Goal: Transaction & Acquisition: Purchase product/service

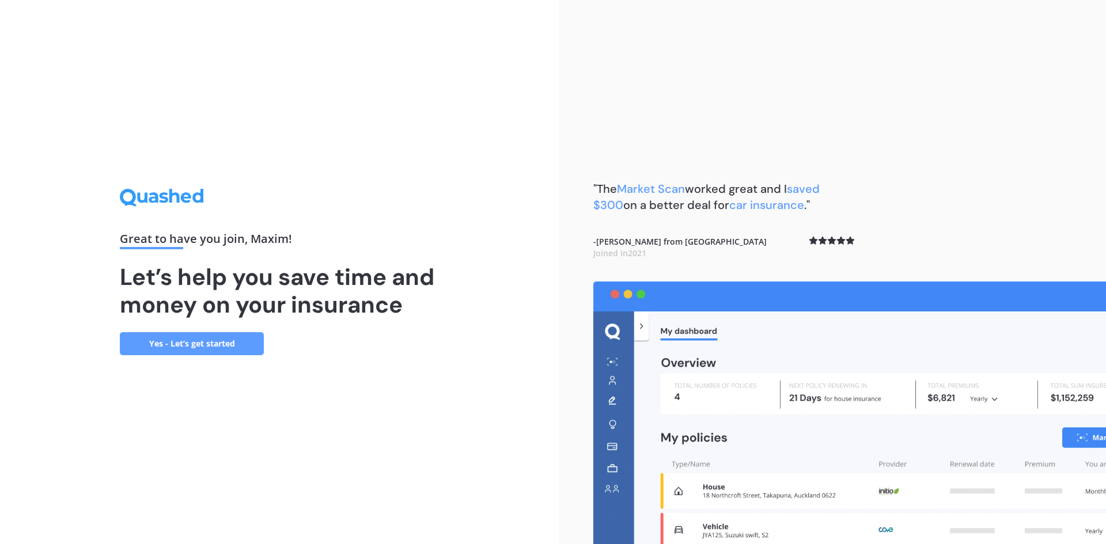
click at [192, 346] on link "Yes - Let’s get started" at bounding box center [192, 343] width 144 height 23
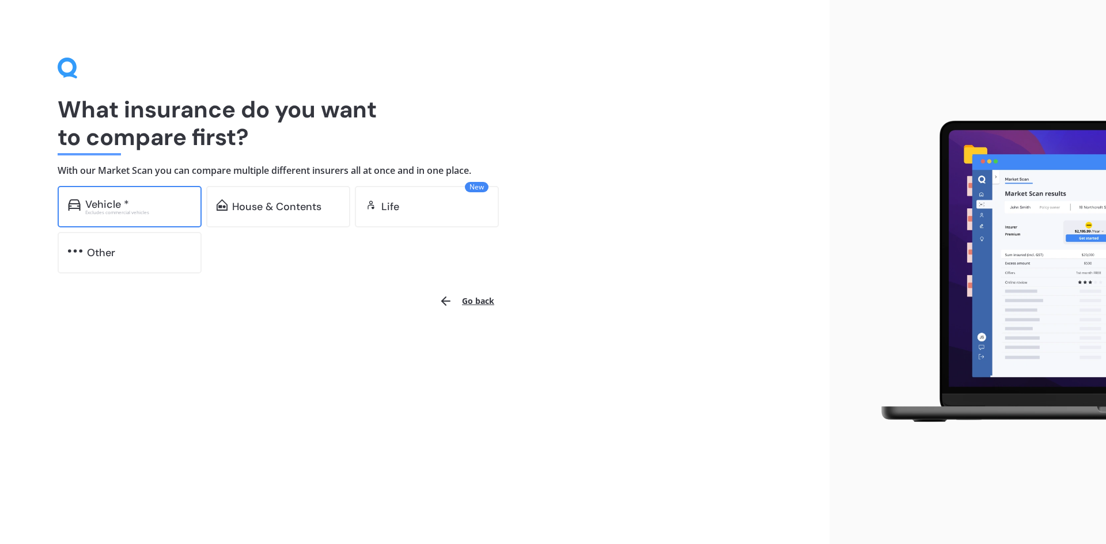
click at [104, 215] on div "Excludes commercial vehicles" at bounding box center [138, 212] width 106 height 5
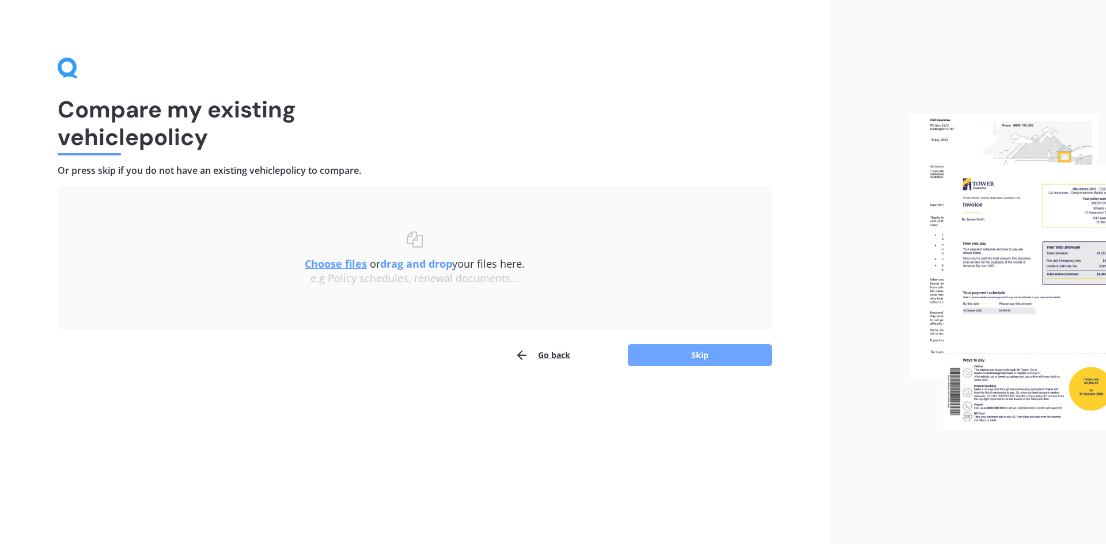
click at [694, 358] on button "Skip" at bounding box center [700, 355] width 144 height 22
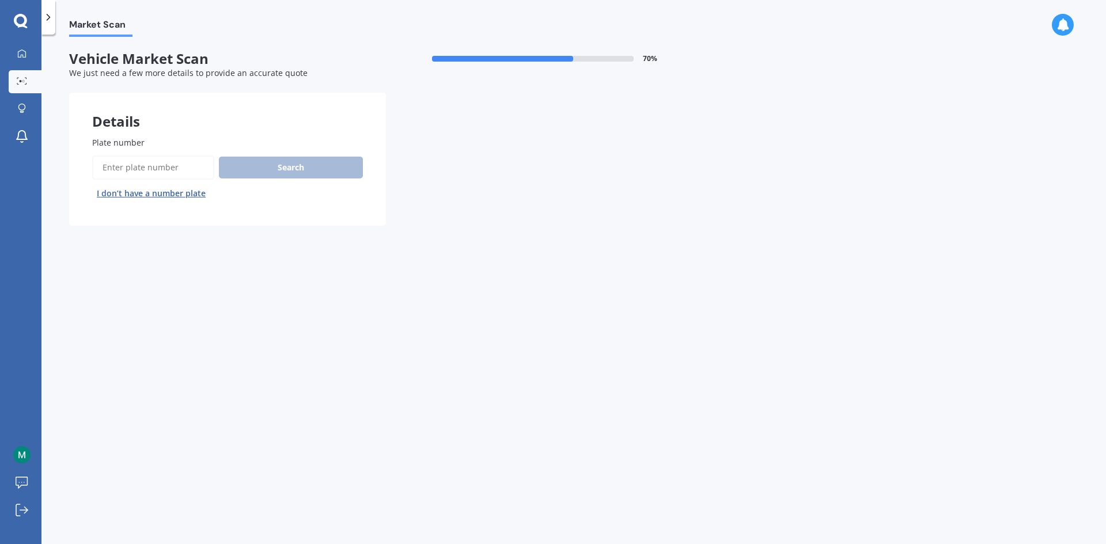
click at [124, 165] on input "Plate number" at bounding box center [153, 168] width 122 height 24
type input "rcq425"
click at [279, 171] on button "Search" at bounding box center [291, 168] width 144 height 22
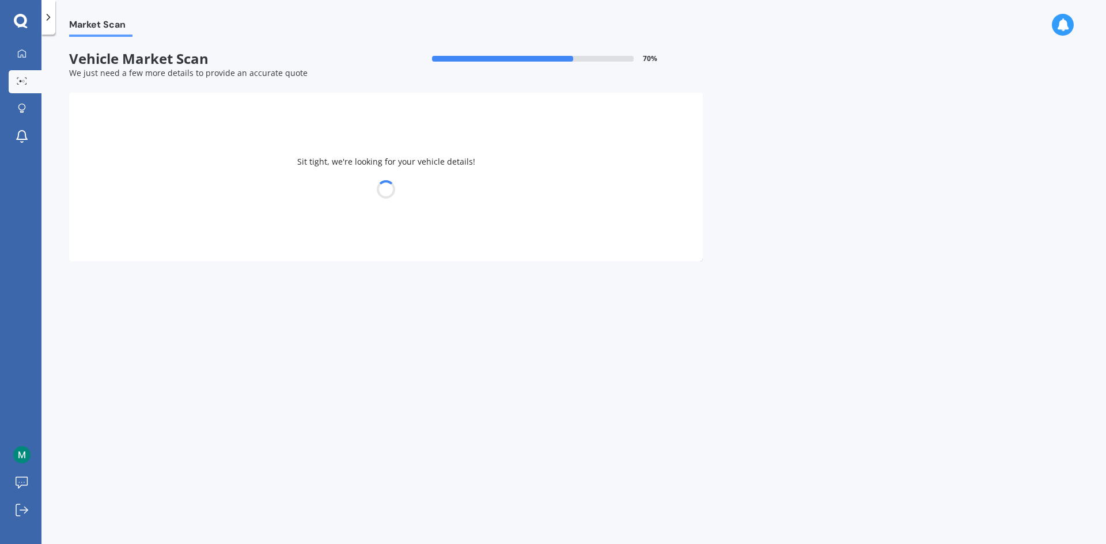
select select "NISSAN"
select select "NOTE"
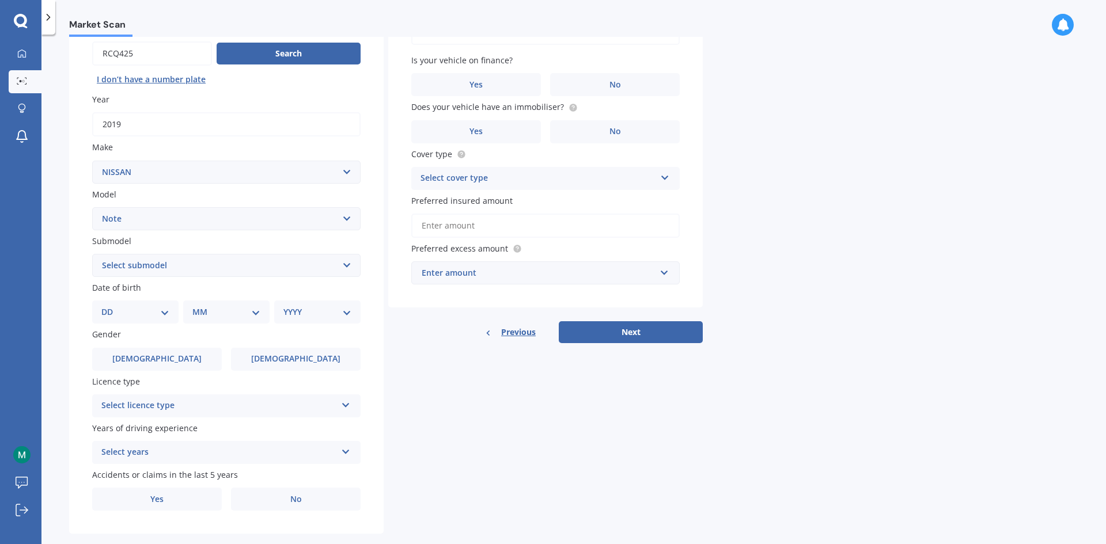
scroll to position [115, 0]
click at [138, 312] on select "DD 01 02 03 04 05 06 07 08 09 10 11 12 13 14 15 16 17 18 19 20 21 22 23 24 25 2…" at bounding box center [135, 311] width 68 height 13
select select "20"
click at [111, 305] on select "DD 01 02 03 04 05 06 07 08 09 10 11 12 13 14 15 16 17 18 19 20 21 22 23 24 25 2…" at bounding box center [135, 311] width 68 height 13
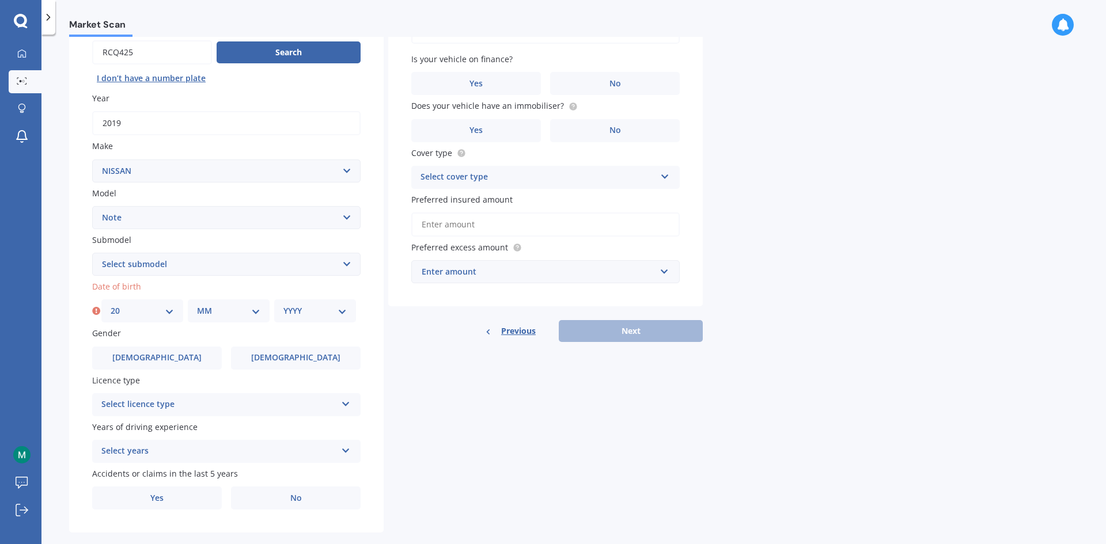
click at [215, 319] on div "MM 01 02 03 04 05 06 07 08 09 10 11 12" at bounding box center [229, 311] width 82 height 23
click at [227, 309] on select "MM 01 02 03 04 05 06 07 08 09 10 11 12" at bounding box center [228, 311] width 63 height 13
select select "06"
click at [197, 305] on select "MM 01 02 03 04 05 06 07 08 09 10 11 12" at bounding box center [228, 311] width 63 height 13
click at [299, 309] on select "YYYY 2025 2024 2023 2022 2021 2020 2019 2018 2017 2016 2015 2014 2013 2012 2011…" at bounding box center [314, 311] width 63 height 13
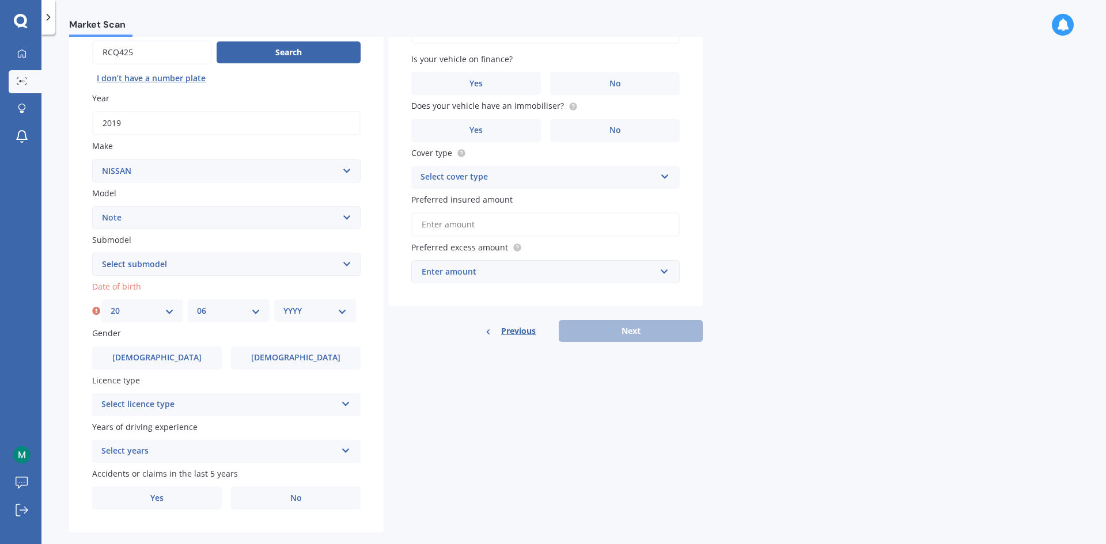
select select "1981"
click at [283, 305] on select "YYYY 2025 2024 2023 2022 2021 2020 2019 2018 2017 2016 2015 2014 2013 2012 2011…" at bounding box center [314, 311] width 63 height 13
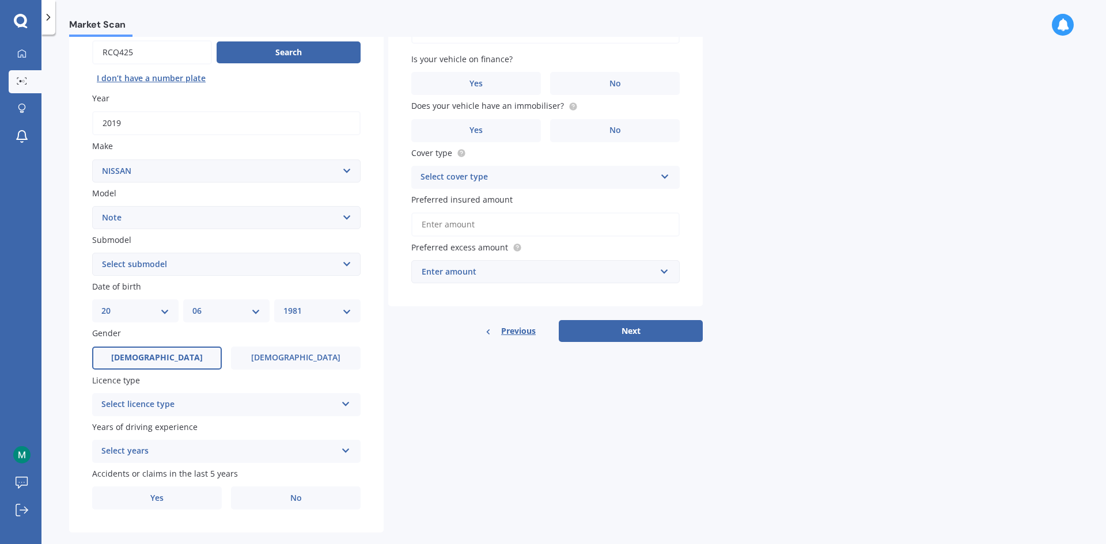
click at [185, 358] on label "[DEMOGRAPHIC_DATA]" at bounding box center [157, 358] width 130 height 23
click at [0, 0] on input "[DEMOGRAPHIC_DATA]" at bounding box center [0, 0] width 0 height 0
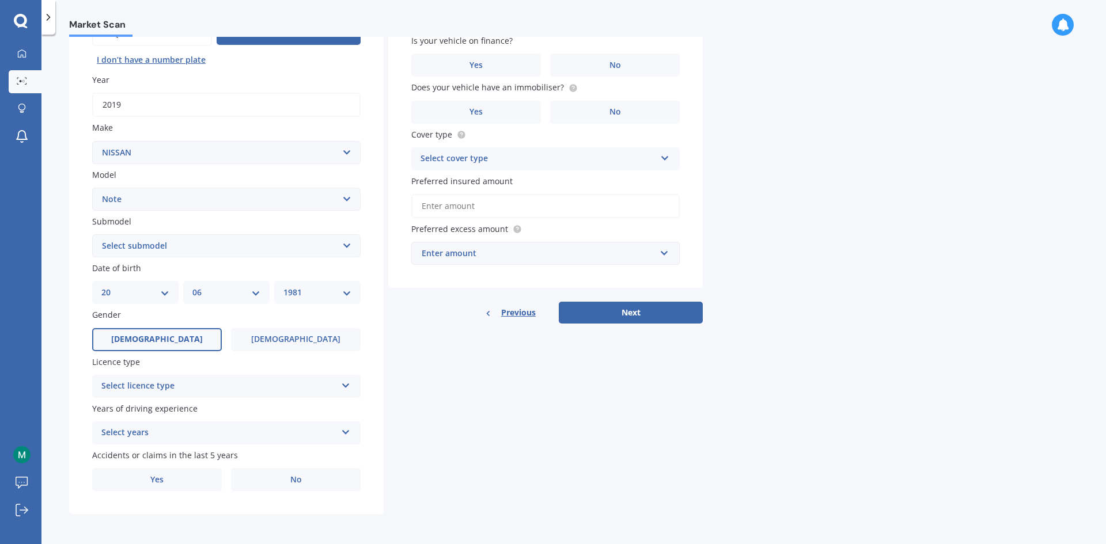
click at [183, 394] on div "Select licence type NZ Full NZ Restricted NZ Learners [GEOGRAPHIC_DATA] [GEOGRA…" at bounding box center [226, 386] width 268 height 23
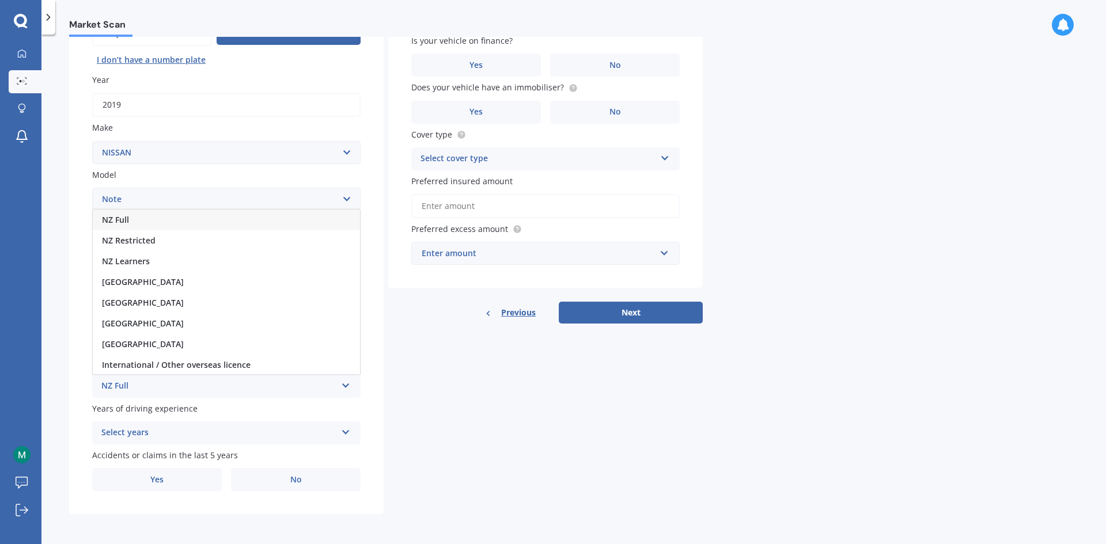
click at [125, 218] on span "NZ Full" at bounding box center [115, 219] width 27 height 11
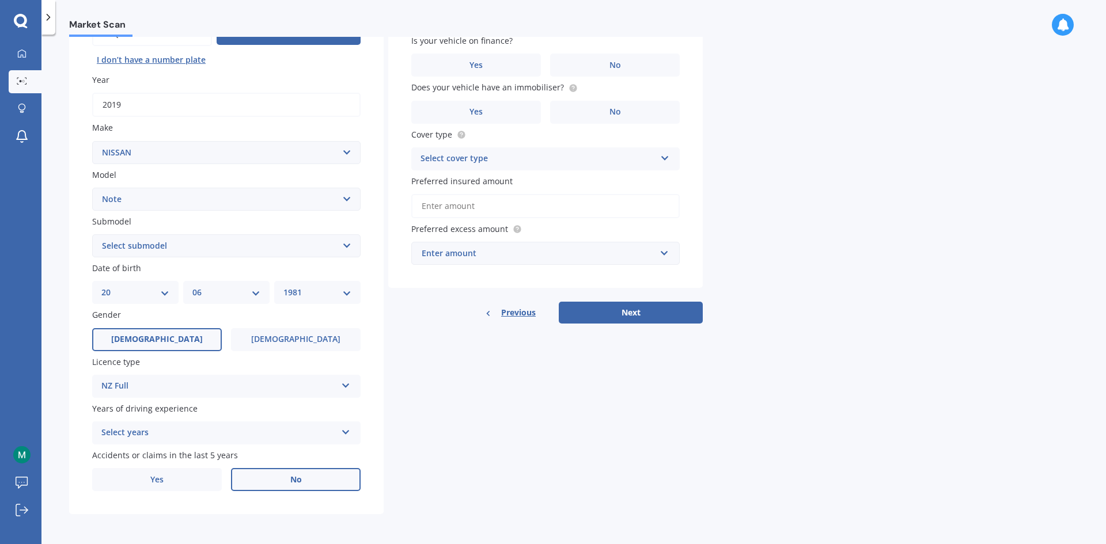
click at [312, 483] on label "No" at bounding box center [296, 479] width 130 height 23
click at [0, 0] on input "No" at bounding box center [0, 0] width 0 height 0
click at [143, 433] on div "Select years" at bounding box center [218, 433] width 235 height 14
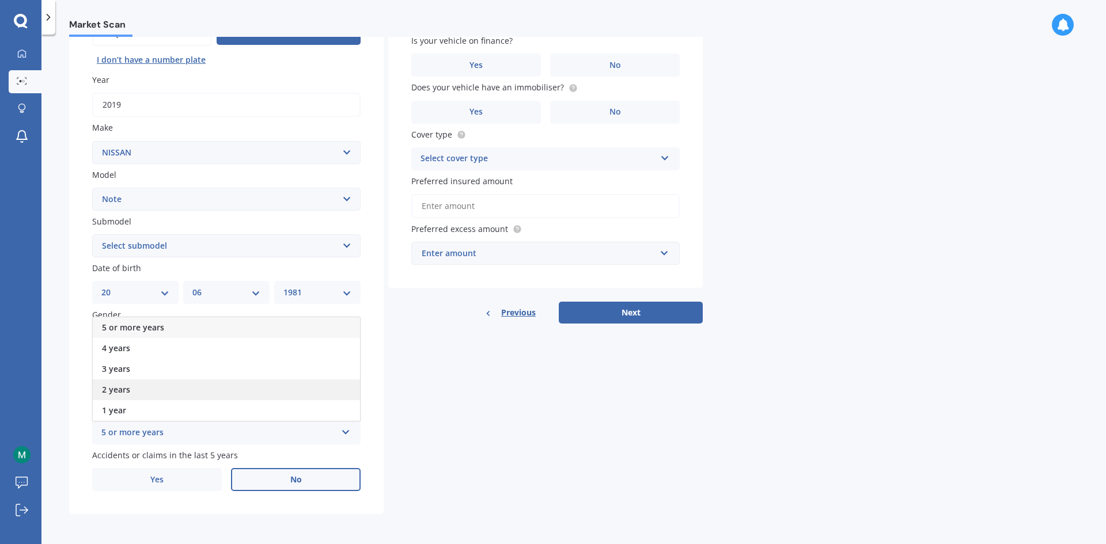
click at [122, 386] on span "2 years" at bounding box center [116, 389] width 28 height 11
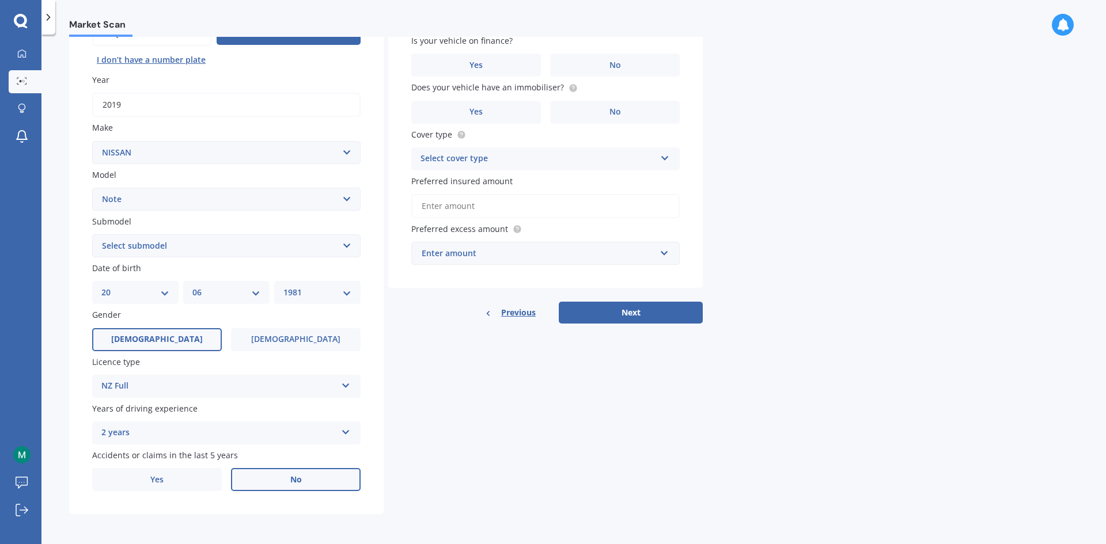
click at [452, 411] on div "Details Plate number Search I don’t have a number plate Year [DATE] Make Select…" at bounding box center [386, 237] width 634 height 556
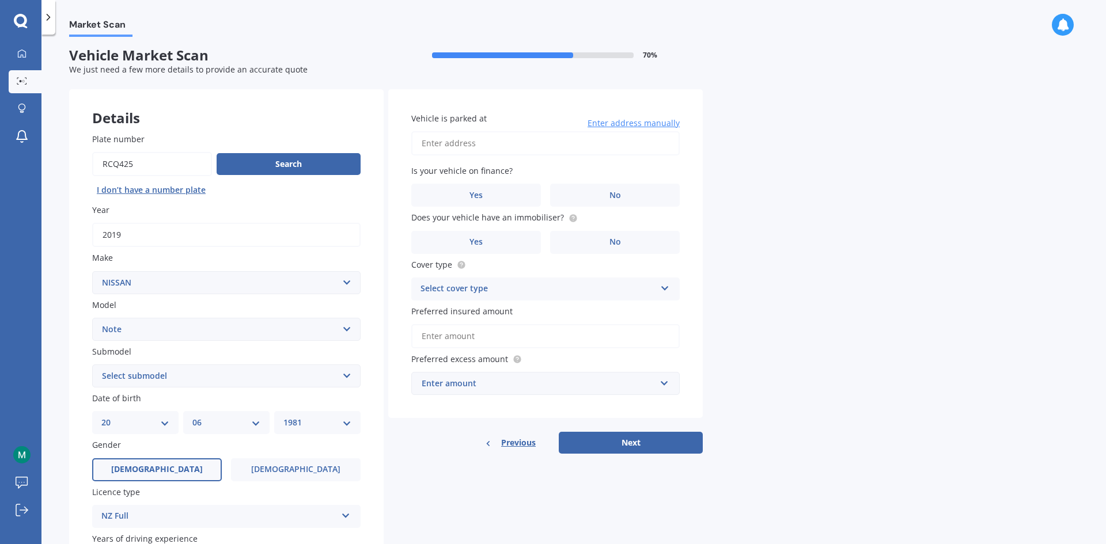
scroll to position [0, 0]
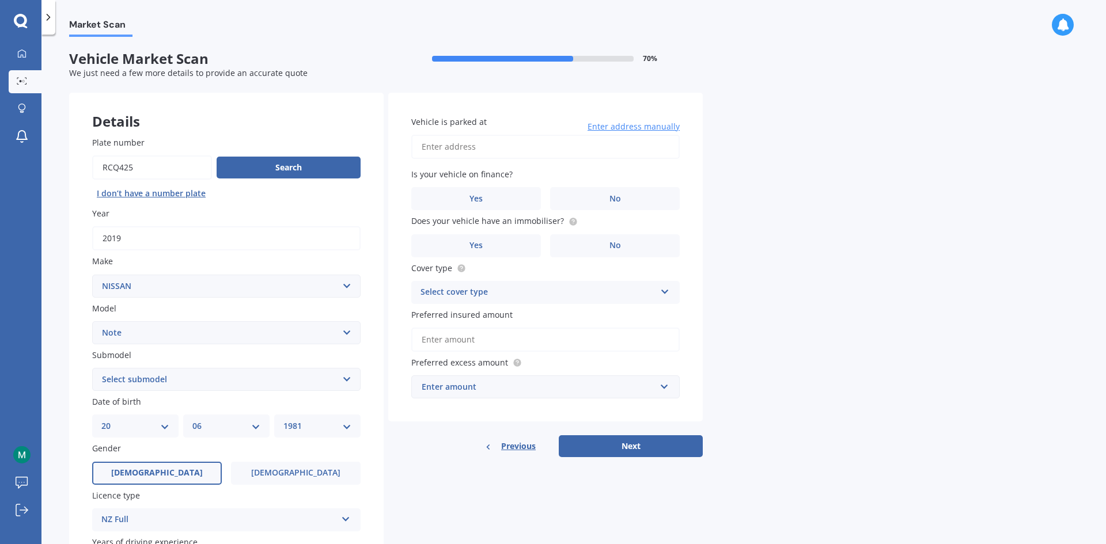
click at [542, 147] on input "Vehicle is parked at" at bounding box center [545, 147] width 268 height 24
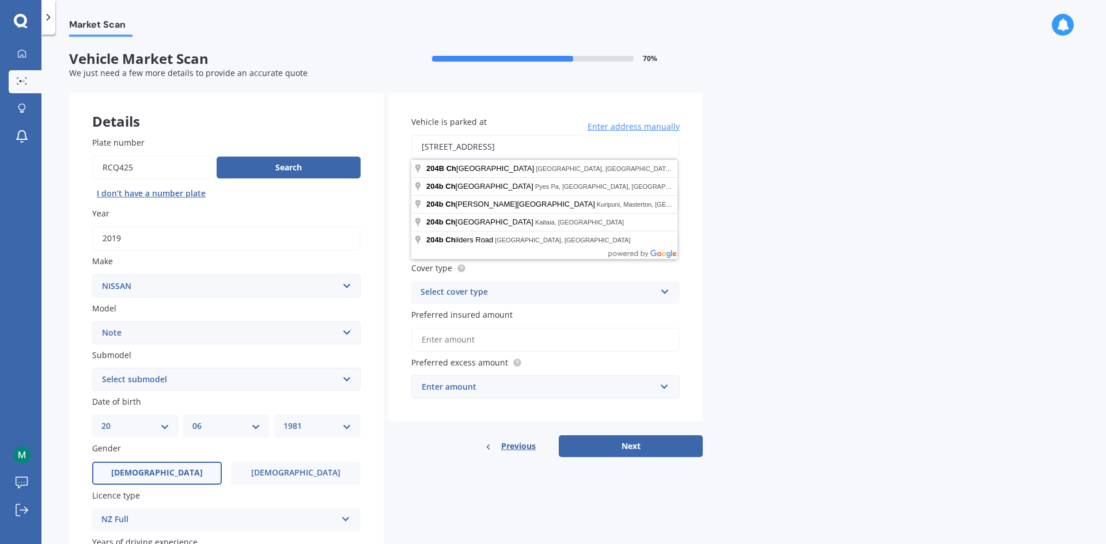
type input "[STREET_ADDRESS]"
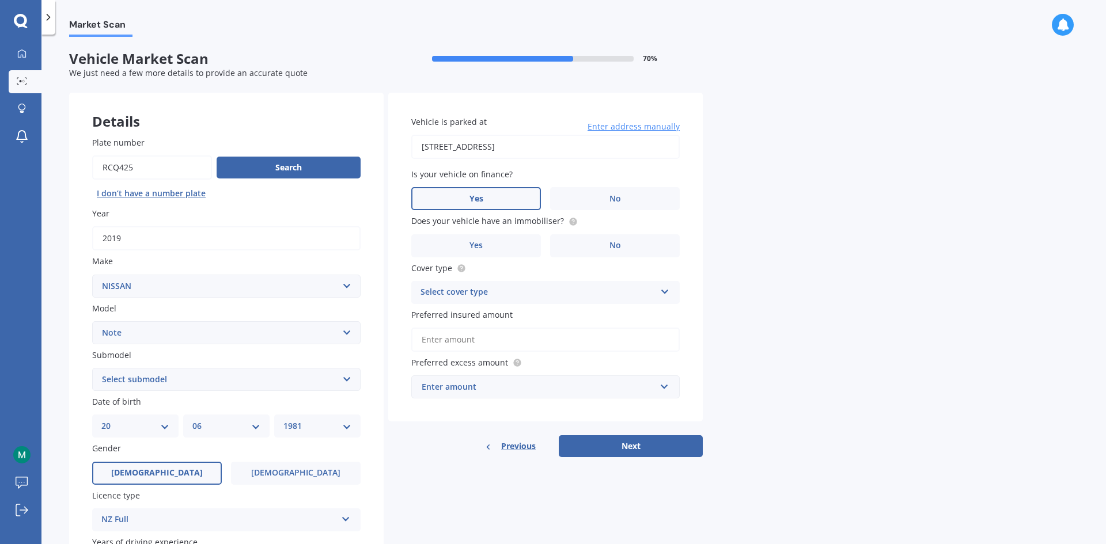
click at [495, 195] on label "Yes" at bounding box center [476, 198] width 130 height 23
click at [0, 0] on input "Yes" at bounding box center [0, 0] width 0 height 0
click at [490, 241] on label "Yes" at bounding box center [476, 245] width 130 height 23
click at [0, 0] on input "Yes" at bounding box center [0, 0] width 0 height 0
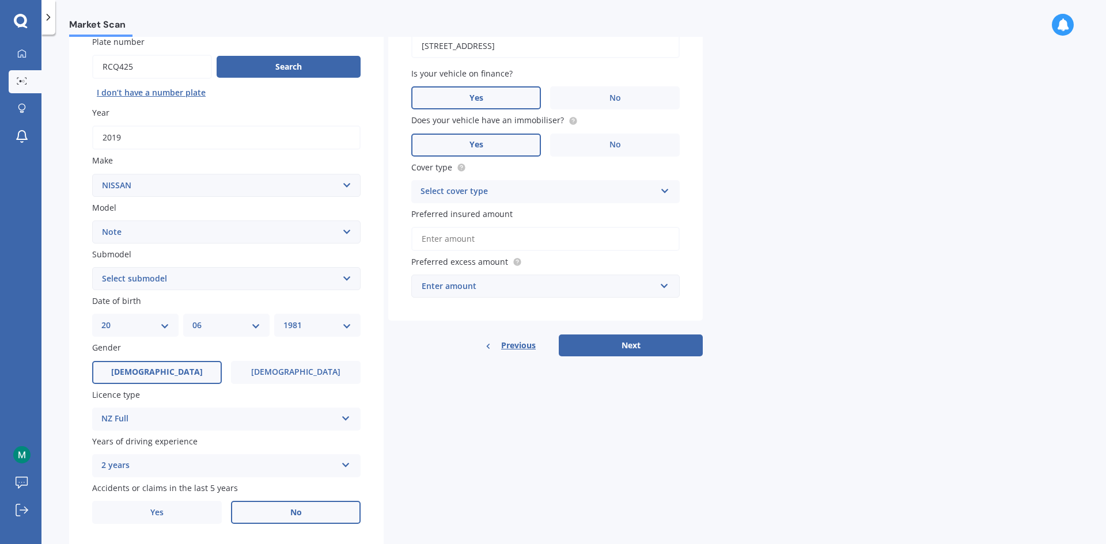
scroll to position [115, 0]
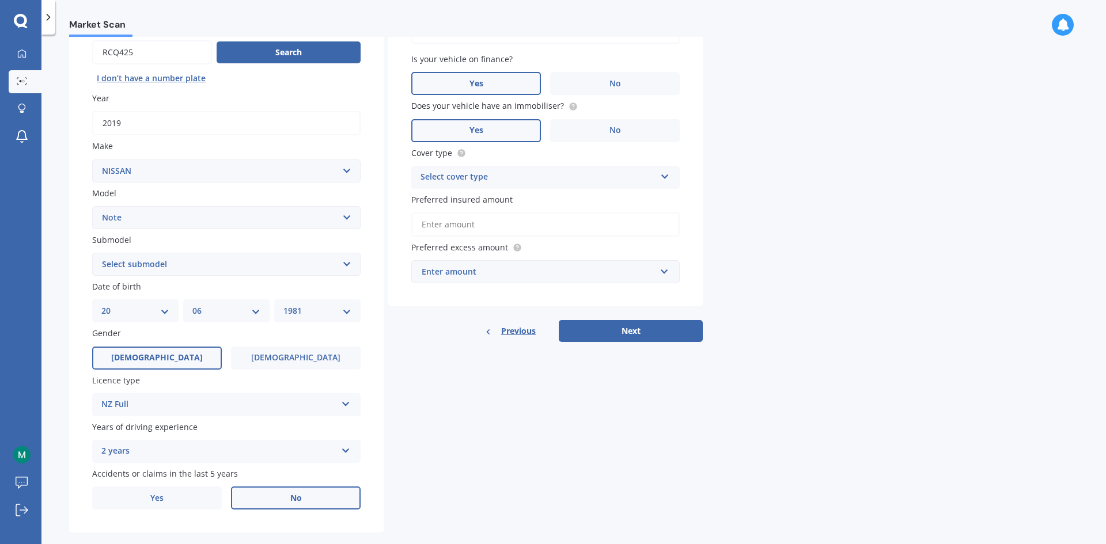
click at [472, 180] on div "Select cover type" at bounding box center [538, 178] width 235 height 14
click at [465, 200] on span "Comprehensive" at bounding box center [451, 199] width 61 height 11
click at [443, 220] on input "Preferred insured amount" at bounding box center [545, 225] width 268 height 24
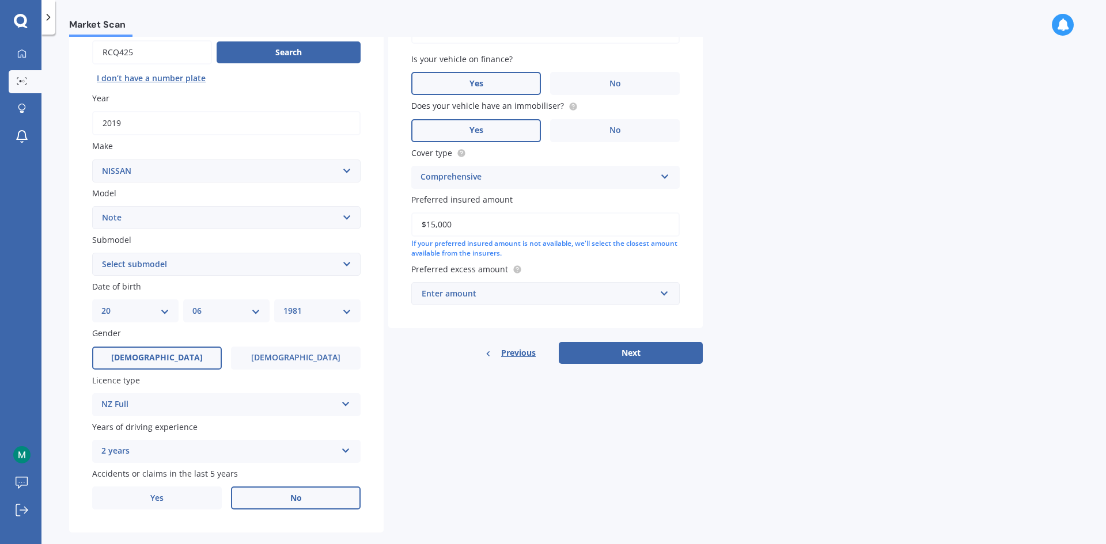
type input "$15,000"
click at [821, 272] on div "Market Scan Vehicle Market Scan 70 % We just need a few more details to provide…" at bounding box center [573, 292] width 1065 height 510
click at [465, 302] on input "text" at bounding box center [541, 294] width 258 height 22
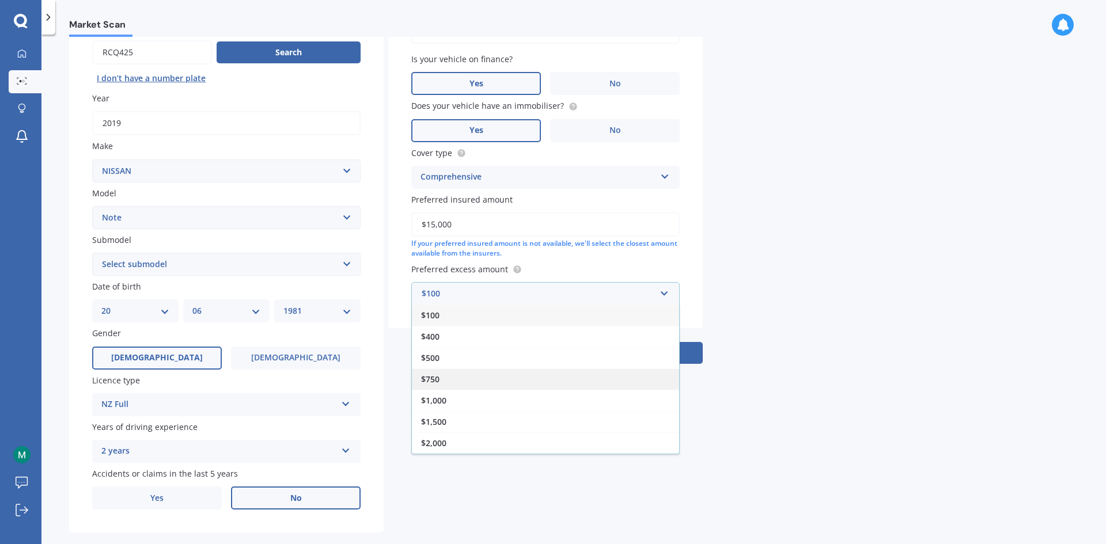
click at [436, 377] on span "$750" at bounding box center [430, 379] width 18 height 11
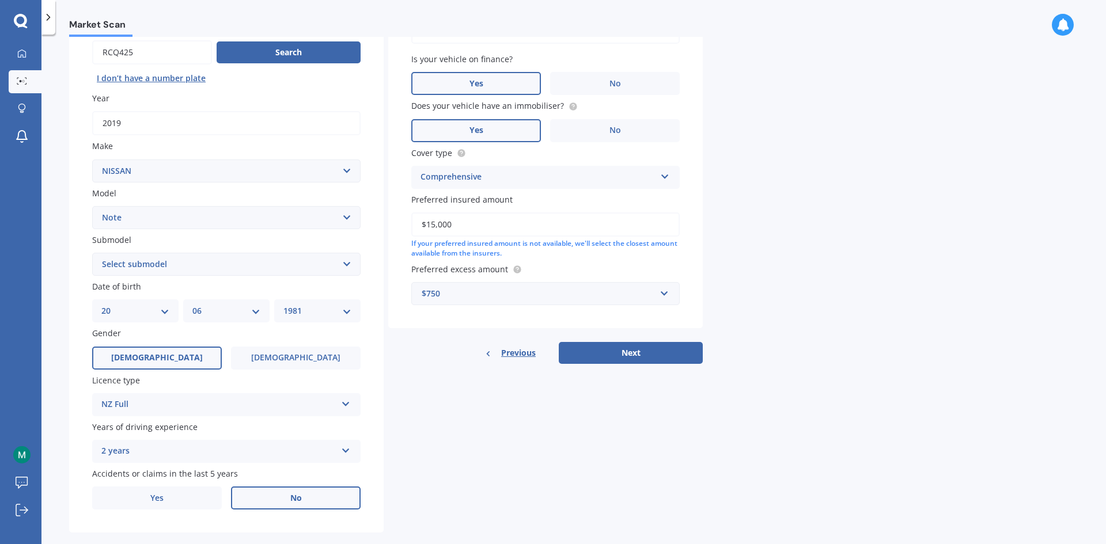
click at [483, 430] on div "Details Plate number Search I don’t have a number plate Year [DATE] Make Select…" at bounding box center [386, 256] width 634 height 556
click at [609, 353] on button "Next" at bounding box center [631, 353] width 144 height 22
click at [155, 272] on select "Select submodel (All) E-Power Hatchback Non Turbo Station Wagon turbo" at bounding box center [226, 264] width 268 height 23
select select "E-POWER"
click at [92, 253] on select "Select submodel (All) E-Power Hatchback Non Turbo Station Wagon turbo" at bounding box center [226, 264] width 268 height 23
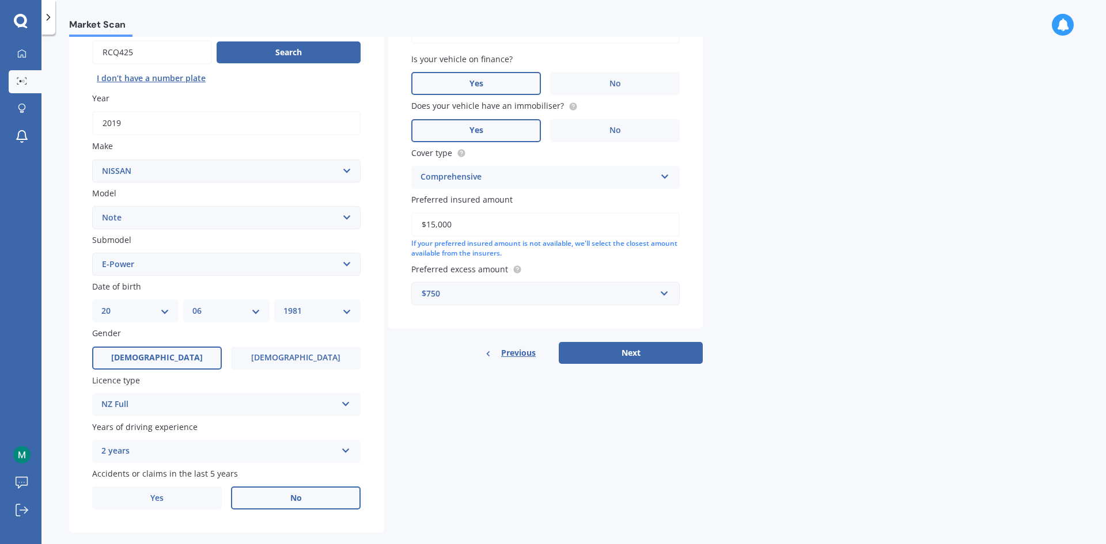
click at [510, 452] on div "Details Plate number Search I don’t have a number plate Year [DATE] Make Select…" at bounding box center [386, 256] width 634 height 556
drag, startPoint x: 630, startPoint y: 350, endPoint x: 590, endPoint y: 396, distance: 61.3
click at [629, 350] on button "Next" at bounding box center [631, 353] width 144 height 22
select select "20"
select select "06"
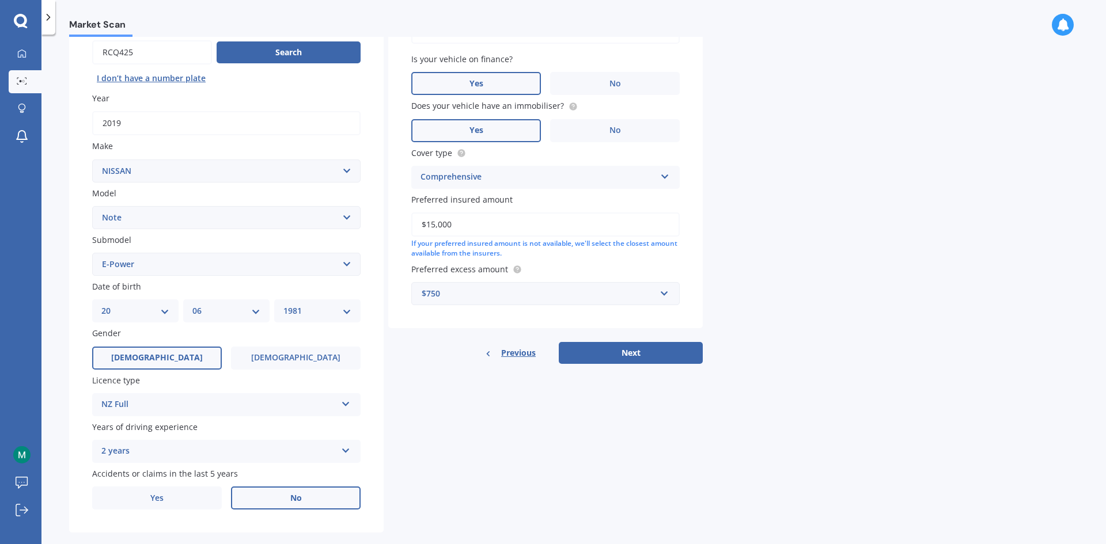
select select "1981"
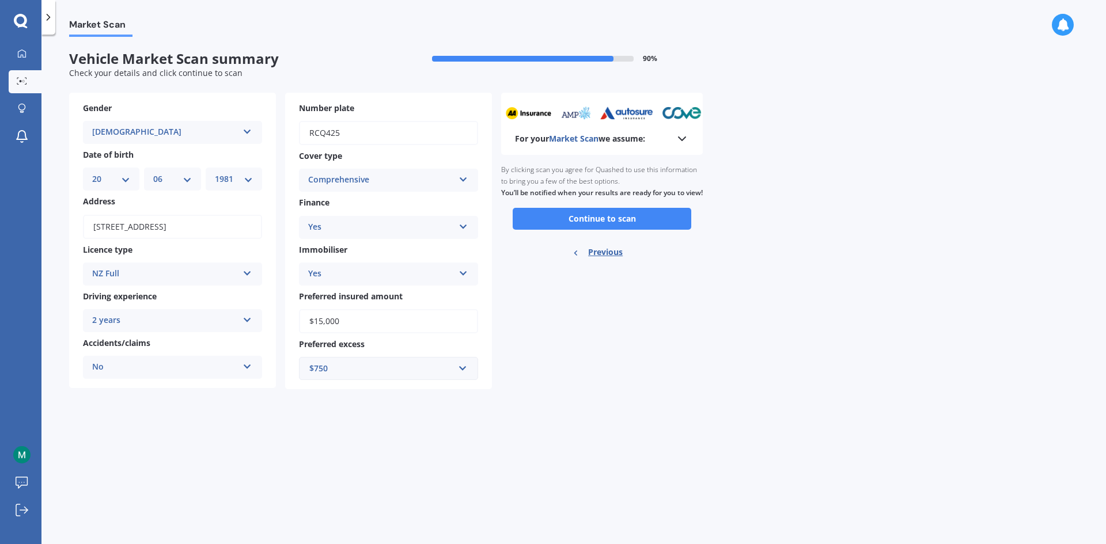
scroll to position [0, 0]
click at [590, 228] on button "Continue to scan" at bounding box center [602, 219] width 179 height 22
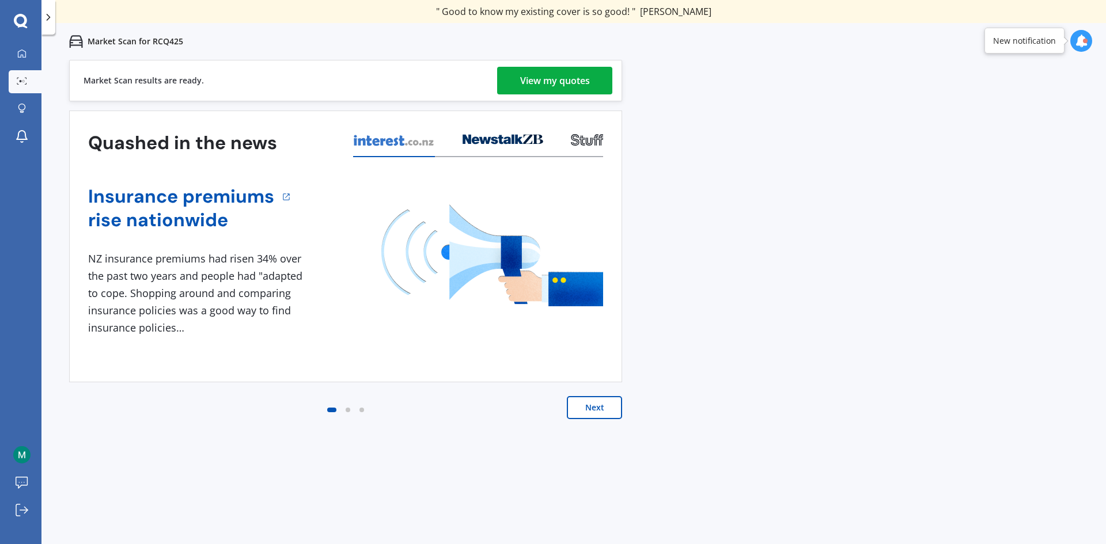
click at [539, 81] on div "View my quotes" at bounding box center [555, 81] width 70 height 28
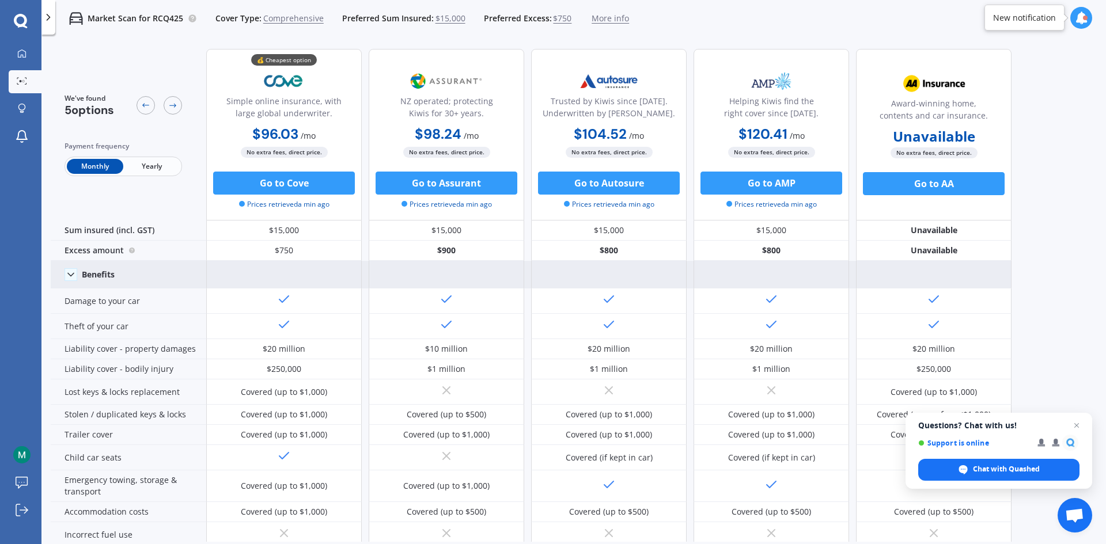
click at [67, 277] on icon at bounding box center [71, 275] width 12 height 12
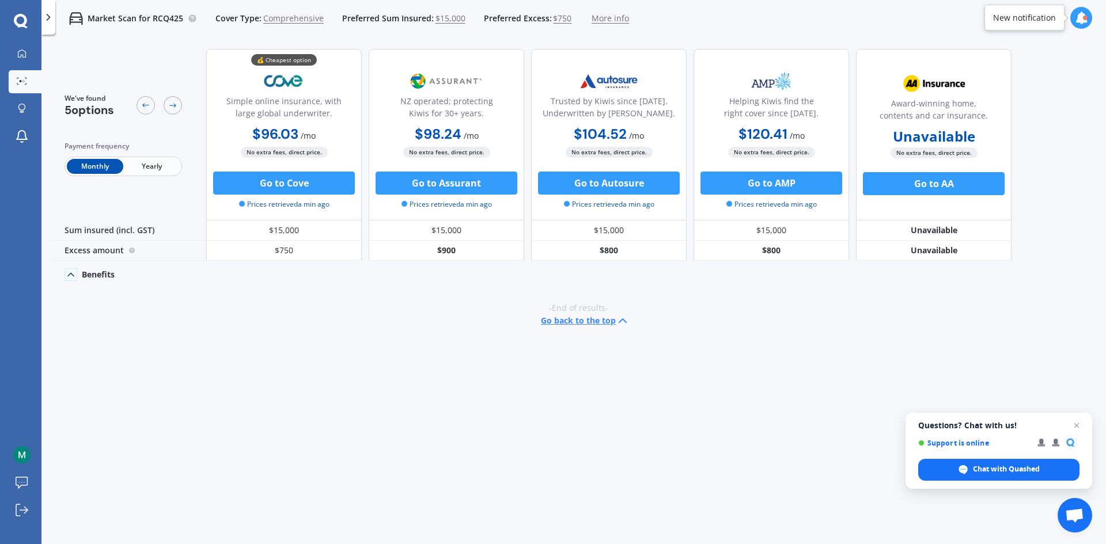
click at [67, 277] on icon at bounding box center [71, 275] width 12 height 12
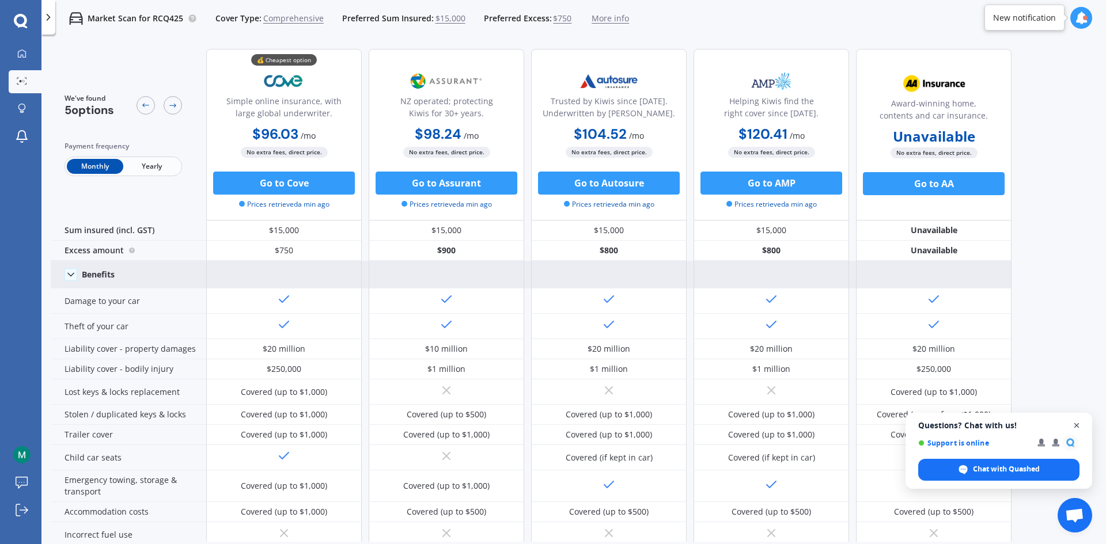
click at [1076, 425] on span "Open chat" at bounding box center [1077, 426] width 14 height 14
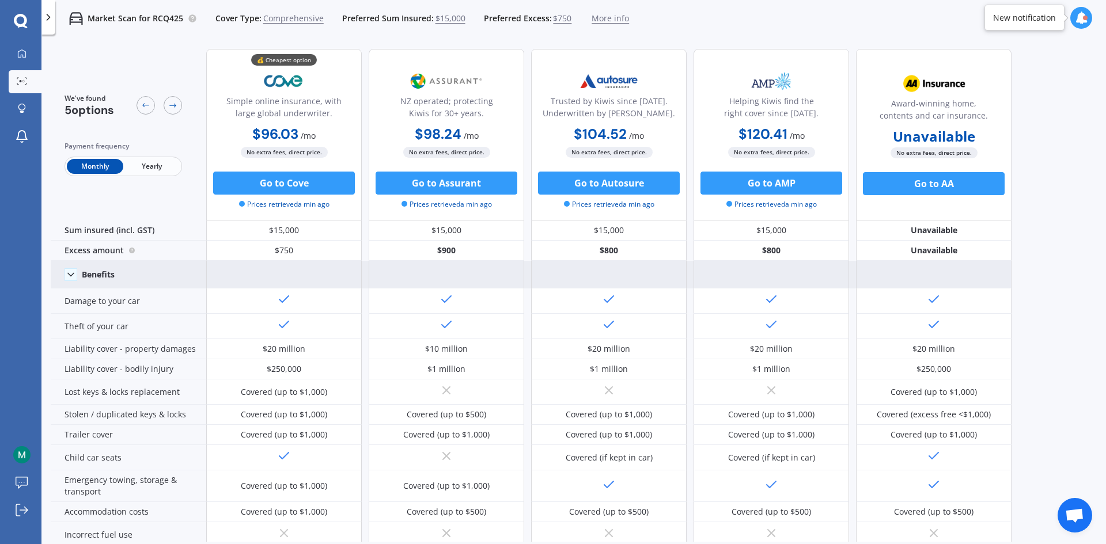
click at [270, 136] on b "$96.03" at bounding box center [275, 134] width 46 height 18
click at [341, 123] on div "Simple online insurance, with large global underwriter." at bounding box center [284, 109] width 136 height 29
click at [939, 151] on span "No extra fees, direct price." at bounding box center [934, 152] width 87 height 11
click at [936, 137] on b "Unavailable" at bounding box center [934, 137] width 82 height 12
click at [603, 20] on span "More info" at bounding box center [610, 19] width 37 height 12
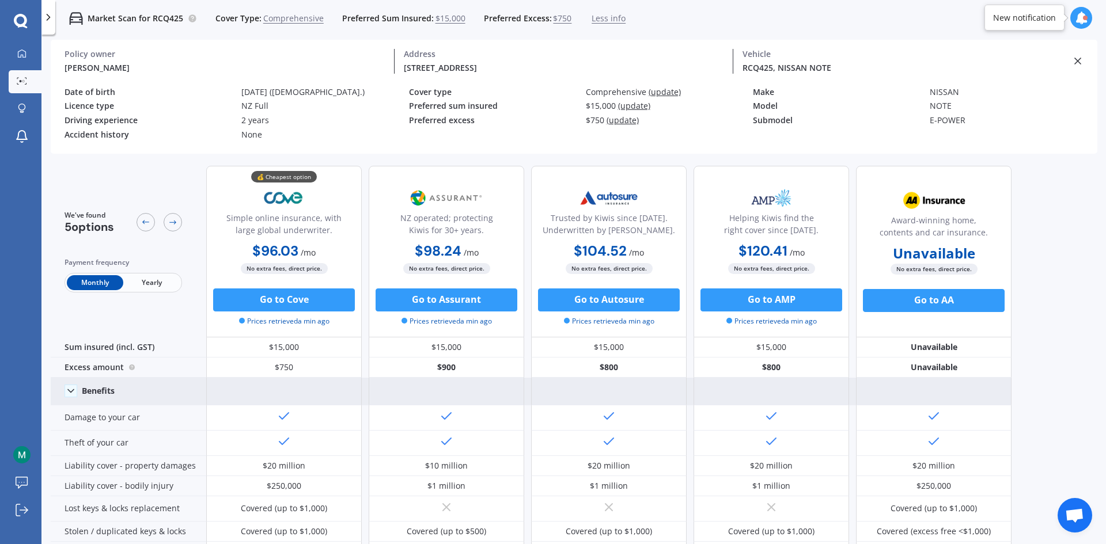
click at [448, 70] on div "[STREET_ADDRESS]" at bounding box center [564, 68] width 320 height 12
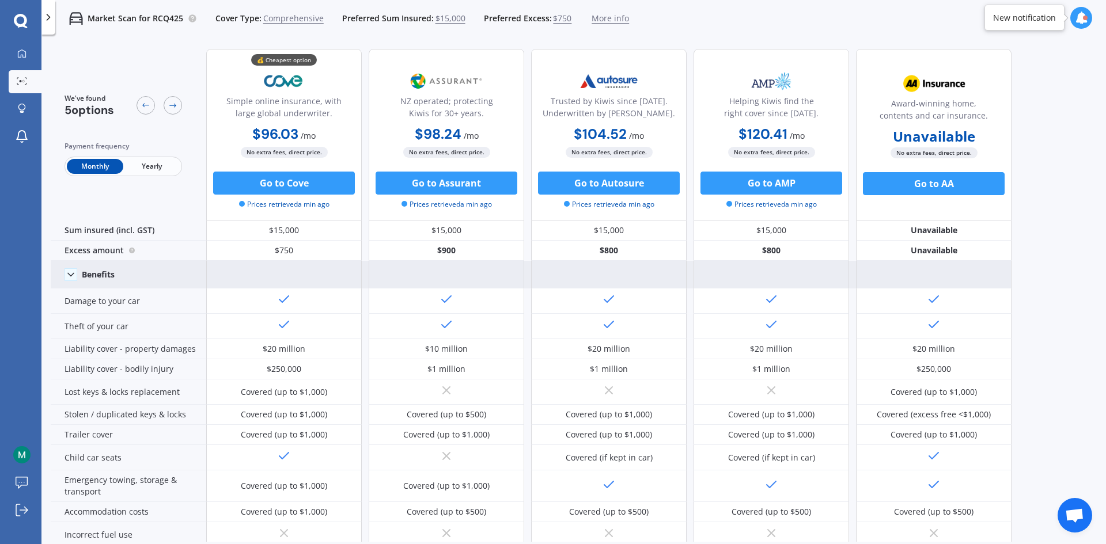
click at [597, 21] on span "More info" at bounding box center [610, 19] width 37 height 12
